Goal: Transaction & Acquisition: Purchase product/service

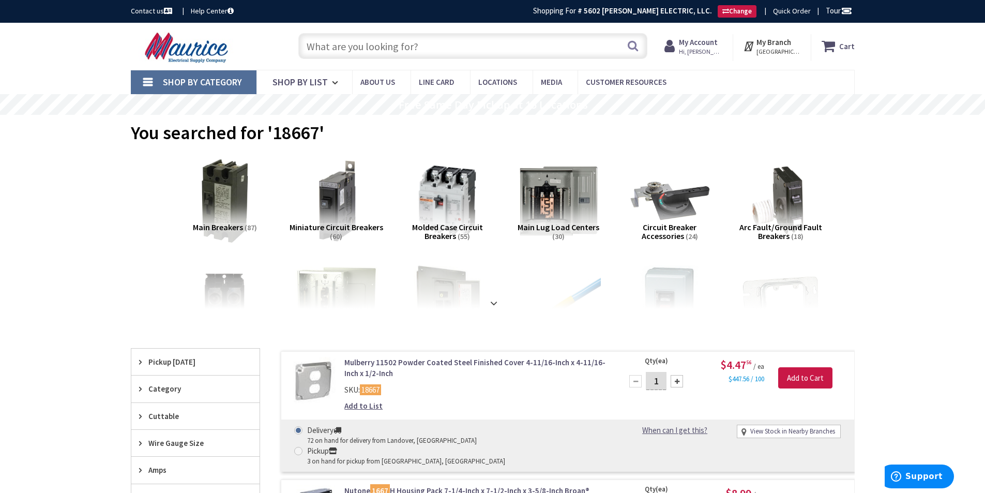
click at [375, 39] on input "text" at bounding box center [472, 46] width 349 height 26
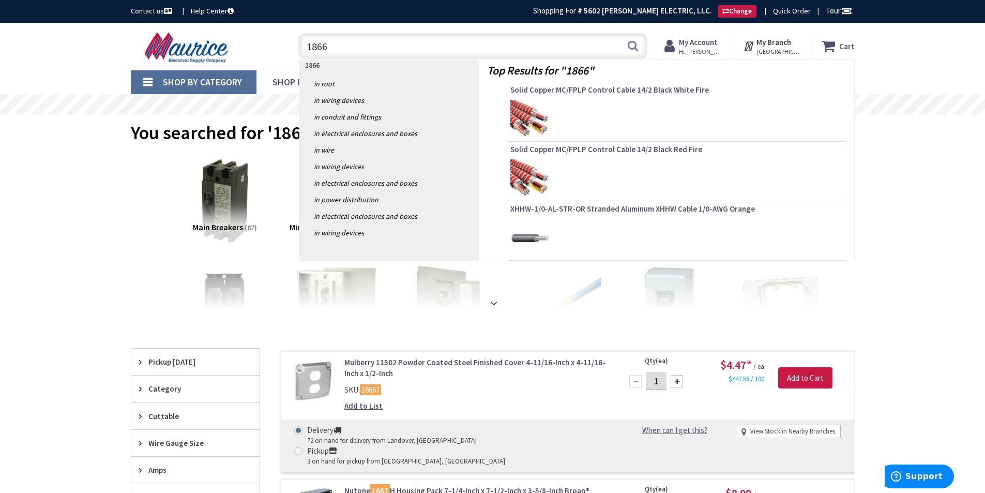
type input "18667"
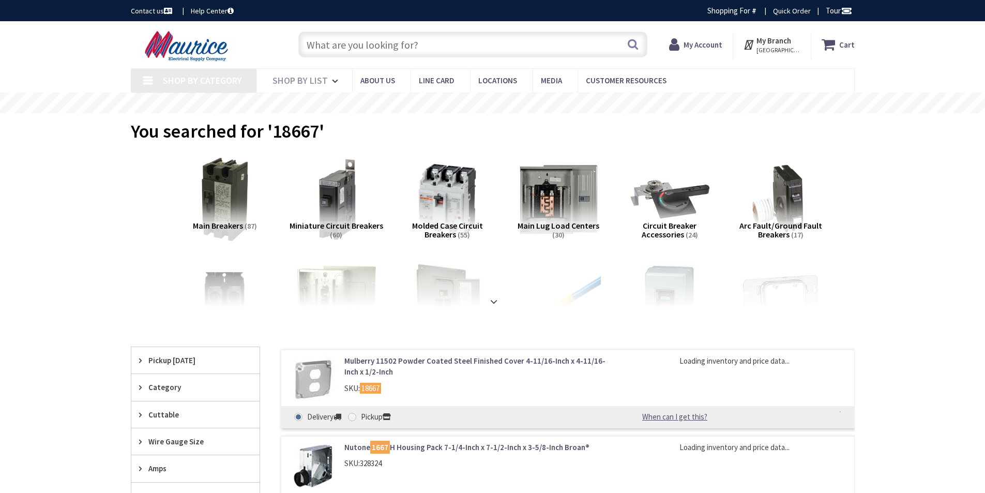
type input "[GEOGRAPHIC_DATA], [STREET_ADDRESS]"
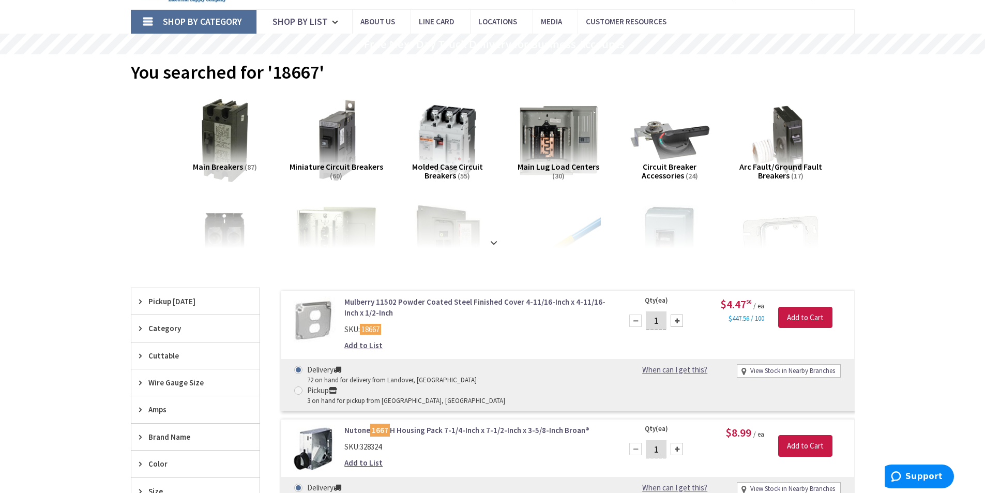
scroll to position [207, 0]
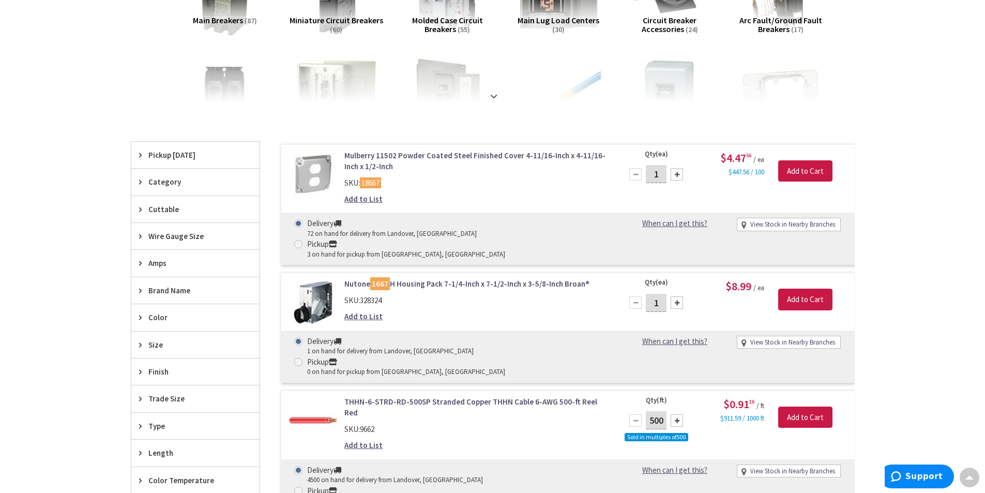
click at [391, 157] on link "Mulberry 11502 Powder Coated Steel Finished Cover 4-11/16-Inch x 4-11/16-Inch x…" at bounding box center [475, 161] width 263 height 22
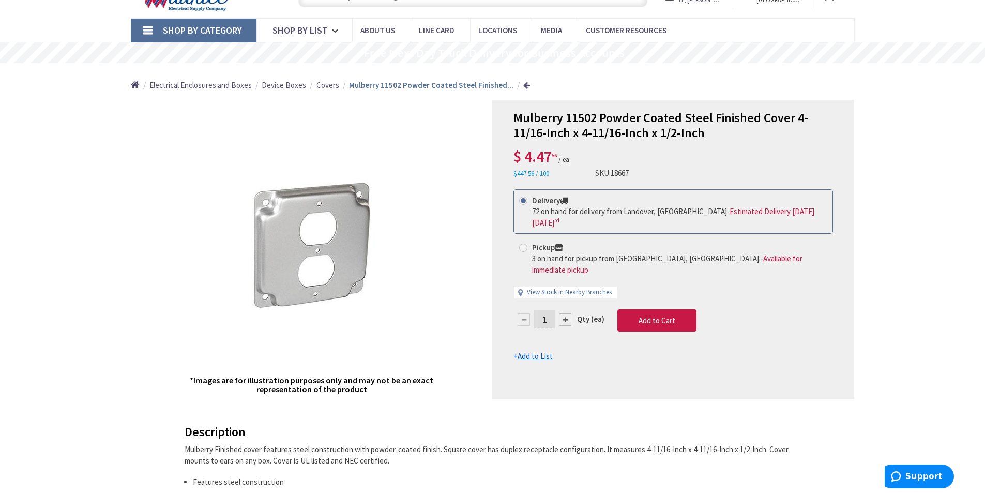
scroll to position [53, 0]
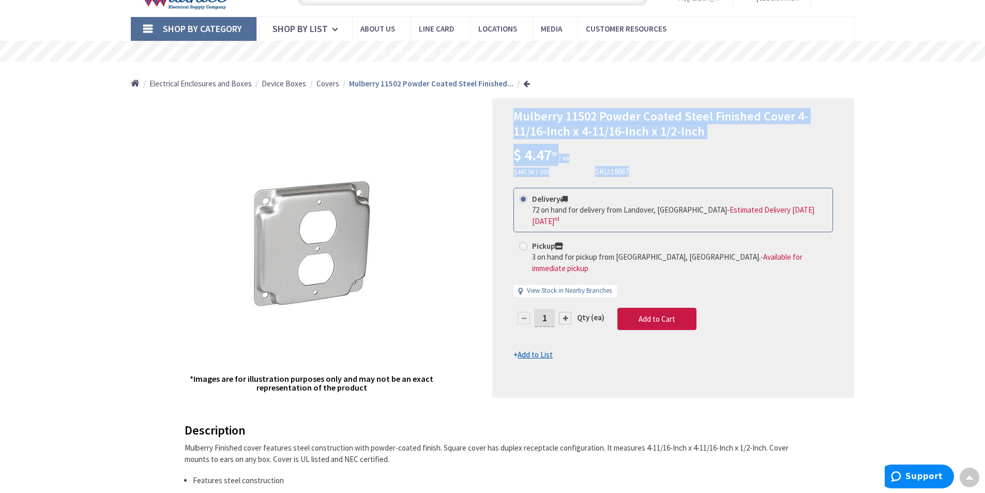
drag, startPoint x: 514, startPoint y: 116, endPoint x: 796, endPoint y: 140, distance: 282.9
click at [796, 140] on div "Mulberry 11502 Powder Coated Steel Finished Cover 4-11/16-Inch x 4-11/16-Inch x…" at bounding box center [674, 143] width 320 height 68
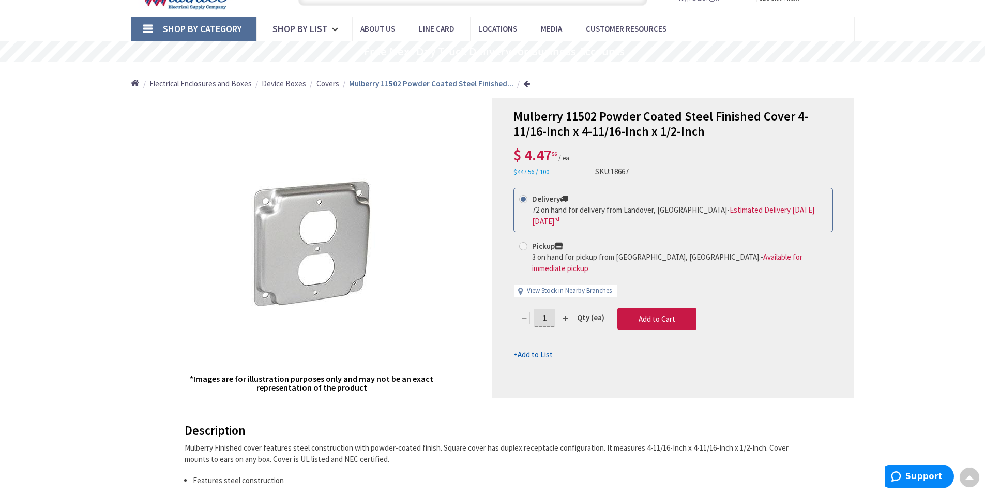
click at [743, 152] on div "Mulberry 11502 Powder Coated Steel Finished Cover 4-11/16-Inch x 4-11/16-Inch x…" at bounding box center [674, 143] width 320 height 68
click at [516, 114] on div "Mulberry 11502 Powder Coated Steel Finished Cover 4-11/16-Inch x 4-11/16-Inch x…" at bounding box center [673, 247] width 362 height 299
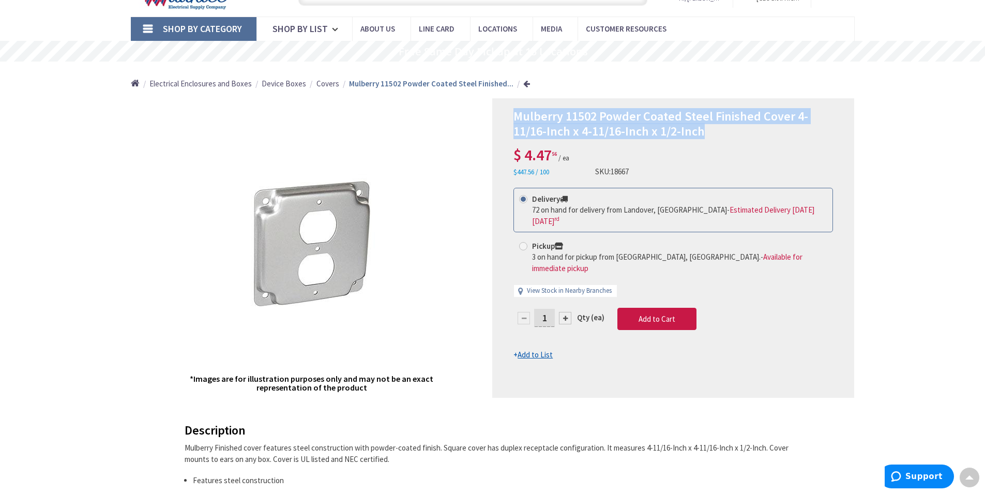
drag, startPoint x: 514, startPoint y: 114, endPoint x: 731, endPoint y: 130, distance: 217.3
click at [731, 130] on h1 "Mulberry 11502 Powder Coated Steel Finished Cover 4-11/16-Inch x 4-11/16-Inch x…" at bounding box center [674, 124] width 320 height 30
copy span "Mulberry 11502 Powder Coated Steel Finished Cover 4-11/16-Inch x 4-11/16-Inch x…"
